Goal: Contribute content: Contribute content

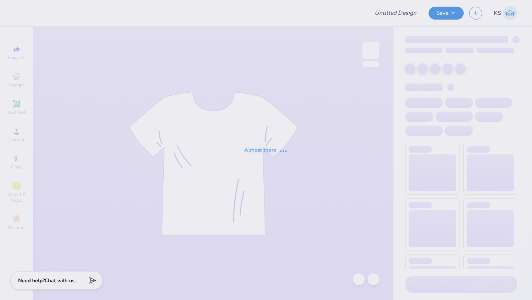
type input "Kappa Alpha Pi Merch"
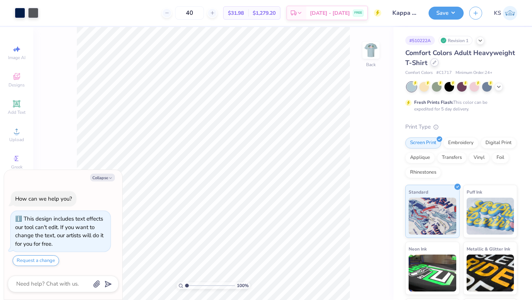
click at [433, 62] on icon at bounding box center [434, 63] width 4 height 4
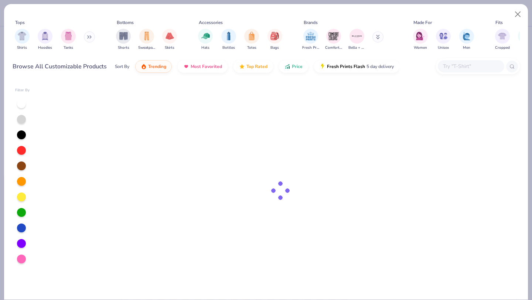
type textarea "x"
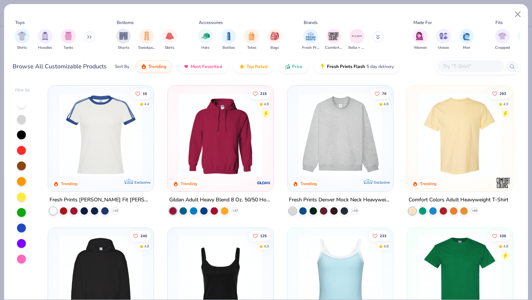
click at [454, 66] on input "text" at bounding box center [470, 66] width 57 height 8
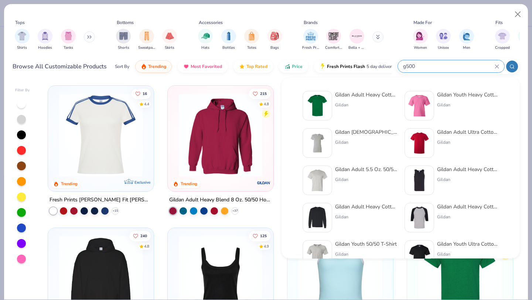
type input "g500"
click at [343, 98] on div "Gildan Adult Heavy Cotton T-Shirt" at bounding box center [366, 95] width 62 height 8
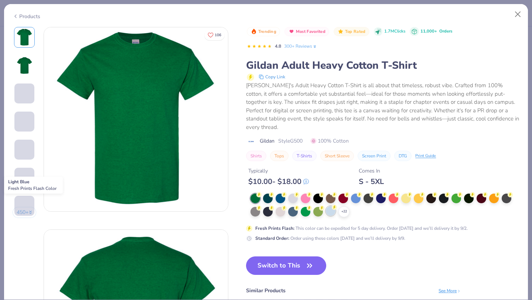
click at [331, 206] on div at bounding box center [331, 211] width 10 height 10
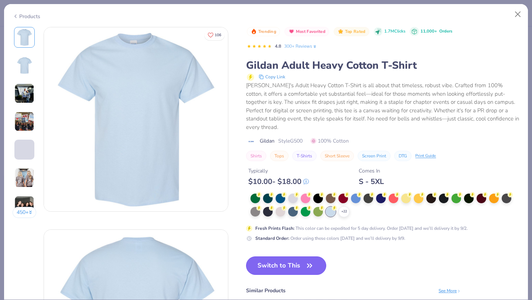
click at [299, 257] on button "Switch to This" at bounding box center [286, 265] width 80 height 18
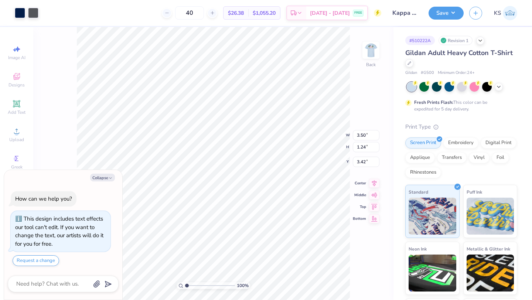
type textarea "x"
type input "3.00"
click at [376, 55] on img at bounding box center [371, 50] width 30 height 30
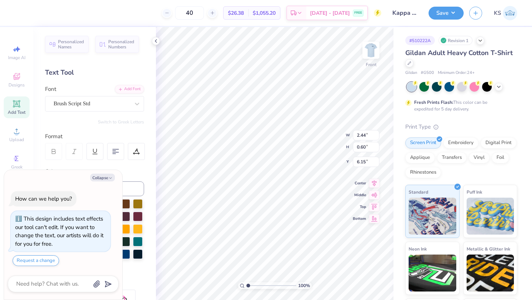
type textarea "x"
type input "12.00"
type input "6.97"
type input "2.78"
type textarea "x"
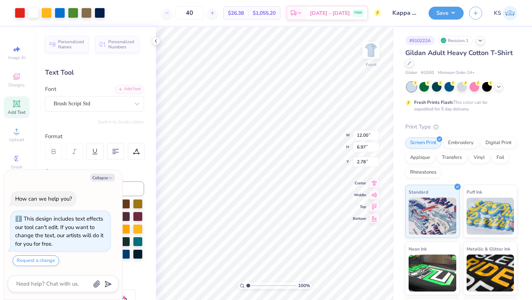
type input "3.00"
click at [374, 177] on icon at bounding box center [374, 176] width 5 height 6
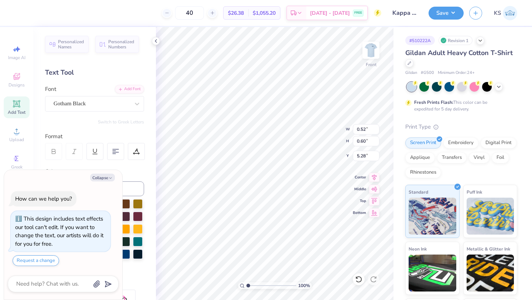
type textarea "x"
type input "12.00"
type input "6.97"
type input "3.00"
click at [372, 177] on icon at bounding box center [374, 176] width 10 height 9
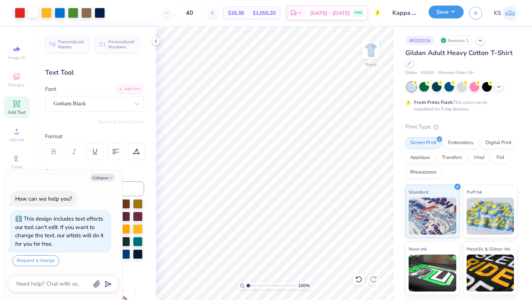
click at [452, 15] on button "Save" at bounding box center [445, 12] width 35 height 13
type textarea "x"
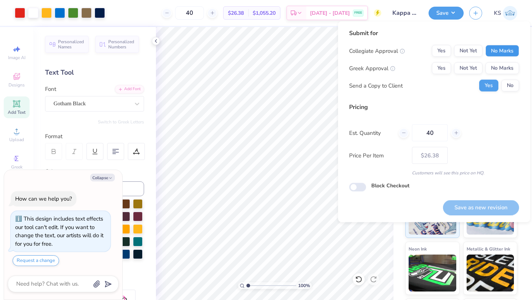
click at [503, 56] on button "No Marks" at bounding box center [502, 51] width 34 height 12
click at [502, 71] on button "No Marks" at bounding box center [502, 68] width 34 height 12
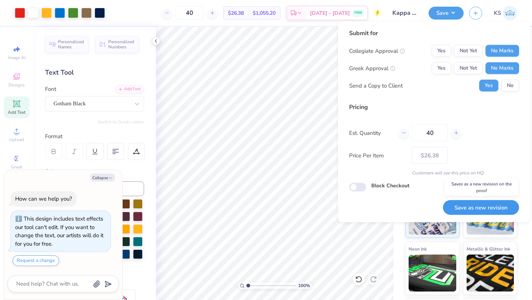
click at [462, 206] on button "Save as new revision" at bounding box center [481, 207] width 76 height 15
type input "$26.38"
type textarea "x"
type input "– –"
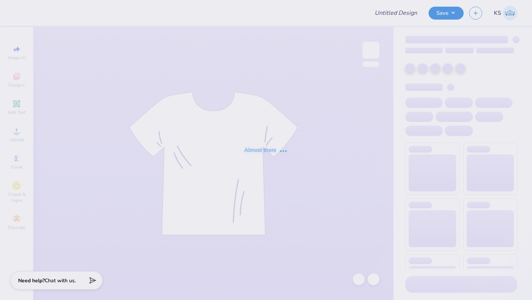
type input "Mockneck"
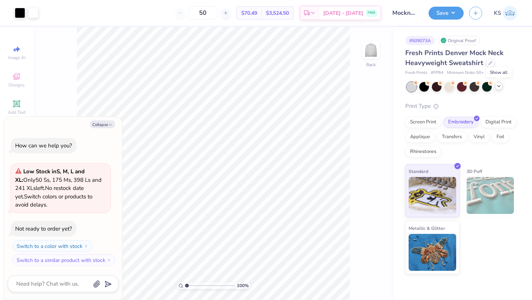
click at [497, 86] on icon at bounding box center [499, 86] width 6 height 6
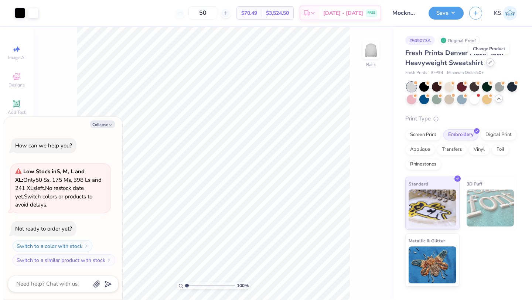
click at [488, 65] on div at bounding box center [490, 62] width 8 height 8
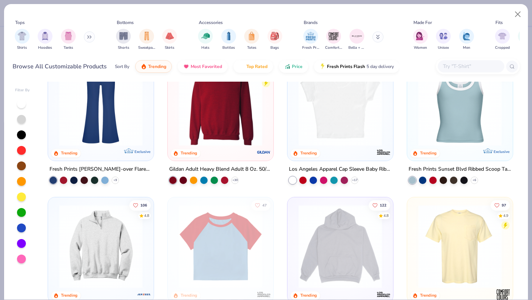
scroll to position [570, 0]
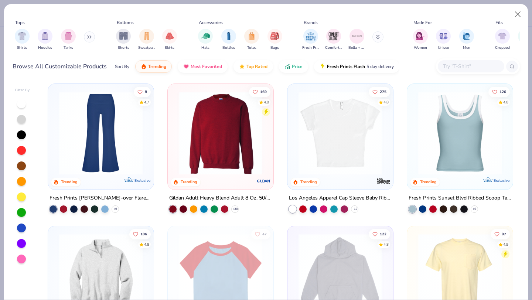
click at [220, 136] on img at bounding box center [220, 132] width 91 height 83
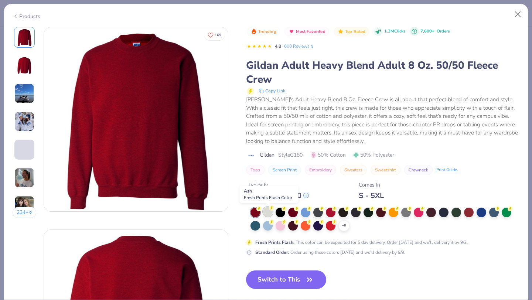
click at [271, 213] on div at bounding box center [268, 212] width 10 height 10
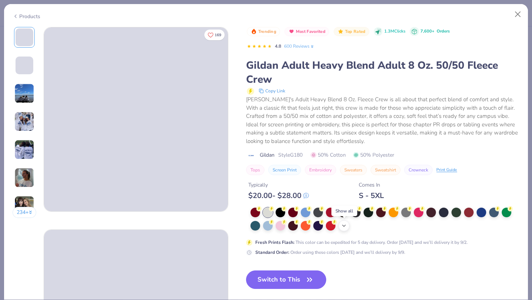
click at [346, 227] on icon at bounding box center [344, 226] width 6 height 6
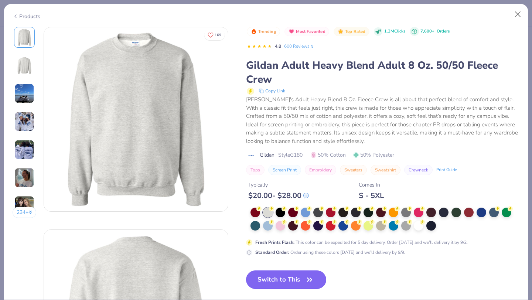
click at [300, 281] on button "Switch to This" at bounding box center [286, 279] width 80 height 18
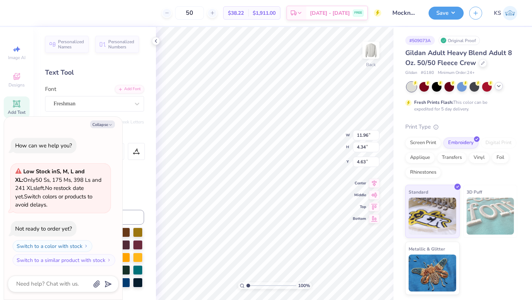
type textarea "x"
type input "3.00"
click at [443, 12] on button "Save" at bounding box center [445, 12] width 35 height 13
type textarea "x"
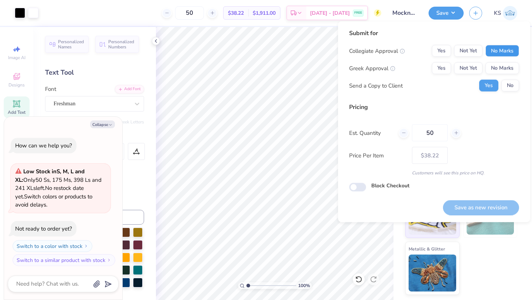
click at [506, 50] on button "No Marks" at bounding box center [502, 51] width 34 height 12
click at [506, 68] on button "No Marks" at bounding box center [502, 68] width 34 height 12
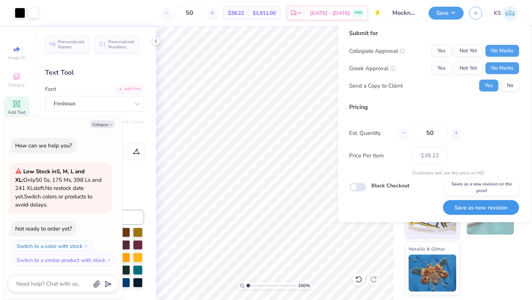
click at [502, 209] on button "Save as new revision" at bounding box center [481, 207] width 76 height 15
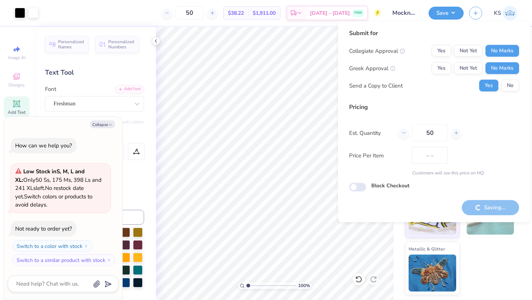
type input "$38.22"
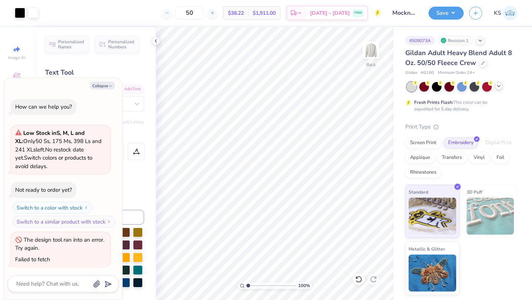
scroll to position [1, 0]
click at [424, 140] on div "Screen Print" at bounding box center [423, 141] width 36 height 11
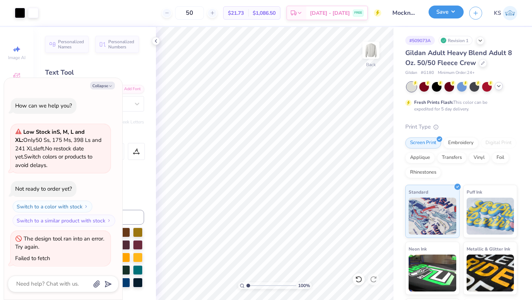
click at [450, 12] on button "Save" at bounding box center [445, 12] width 35 height 13
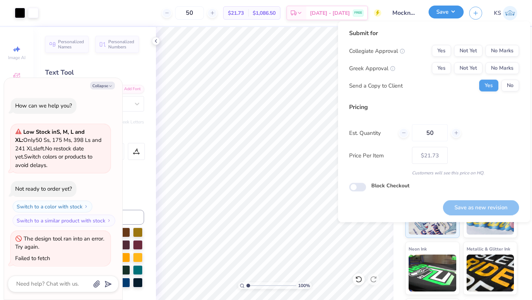
type textarea "x"
click at [497, 56] on button "No Marks" at bounding box center [502, 51] width 34 height 12
click at [503, 70] on button "No Marks" at bounding box center [502, 68] width 34 height 12
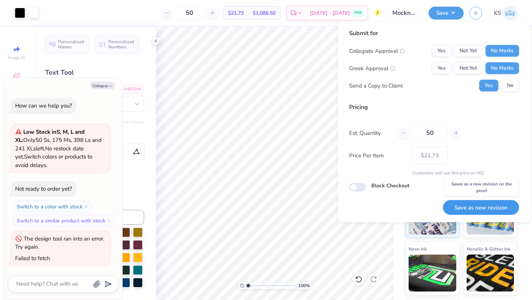
click at [471, 209] on button "Save as new revision" at bounding box center [481, 207] width 76 height 15
type input "$21.73"
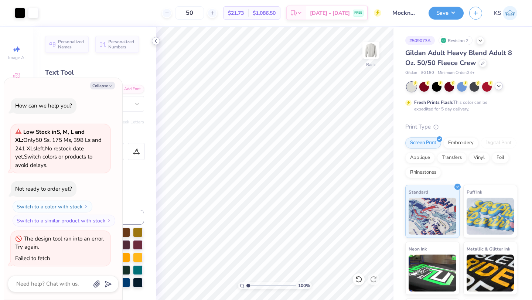
click at [156, 41] on icon at bounding box center [156, 41] width 6 height 6
type textarea "x"
